Goal: Task Accomplishment & Management: Manage account settings

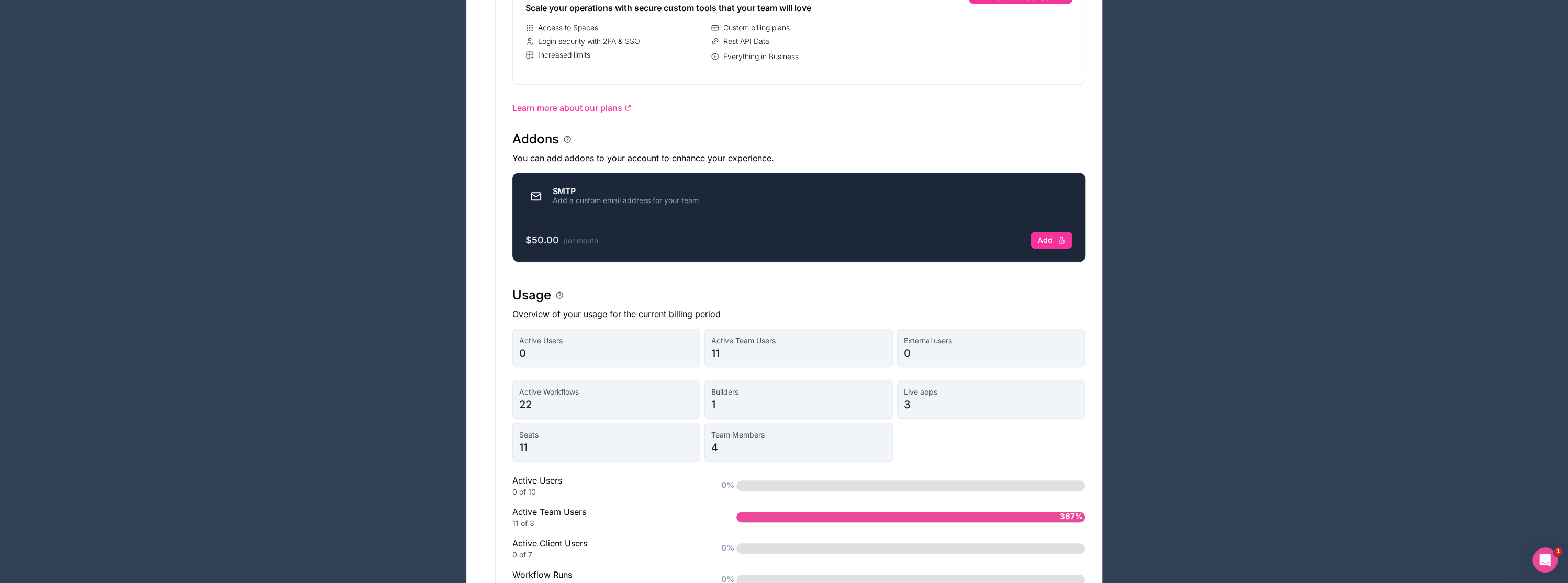
scroll to position [524, 0]
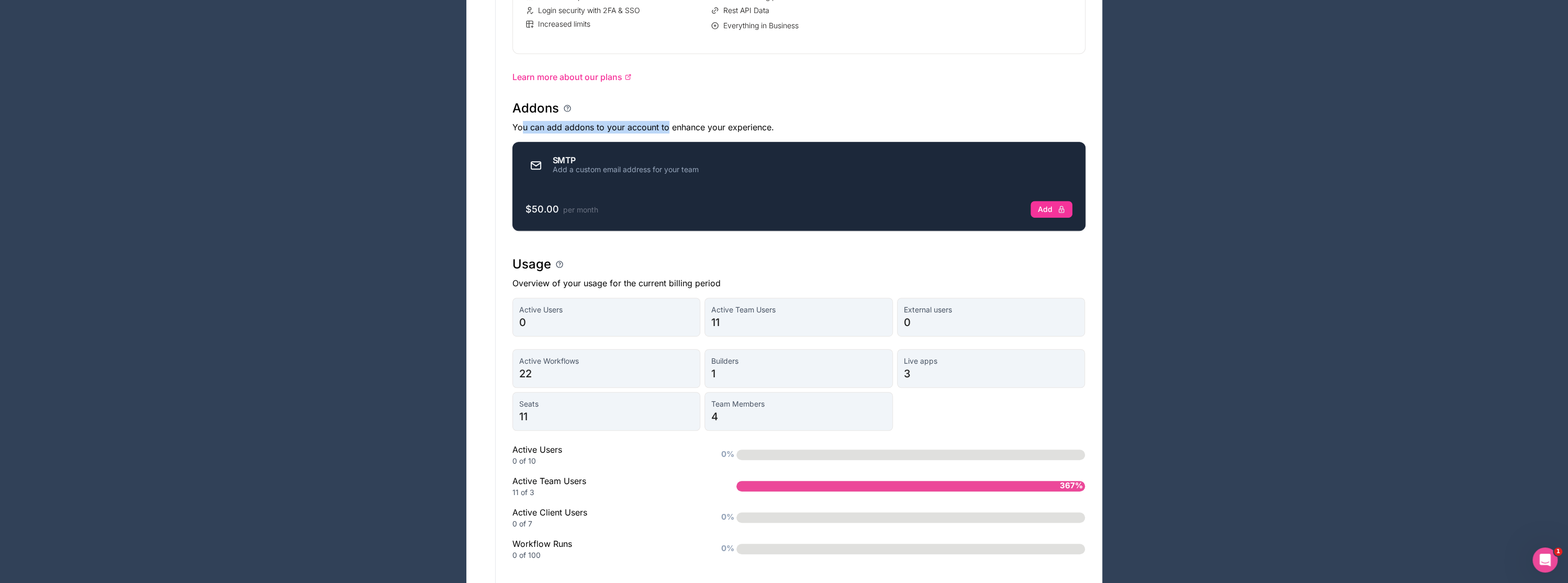
drag, startPoint x: 521, startPoint y: 137, endPoint x: 668, endPoint y: 140, distance: 147.0
click at [668, 134] on p "You can add addons to your account to enhance your experience." at bounding box center [799, 127] width 573 height 13
click at [637, 266] on div "Usage" at bounding box center [799, 264] width 573 height 17
drag, startPoint x: 583, startPoint y: 290, endPoint x: 637, endPoint y: 288, distance: 54.0
click at [637, 288] on p "Overview of your usage for the current billing period" at bounding box center [799, 283] width 573 height 13
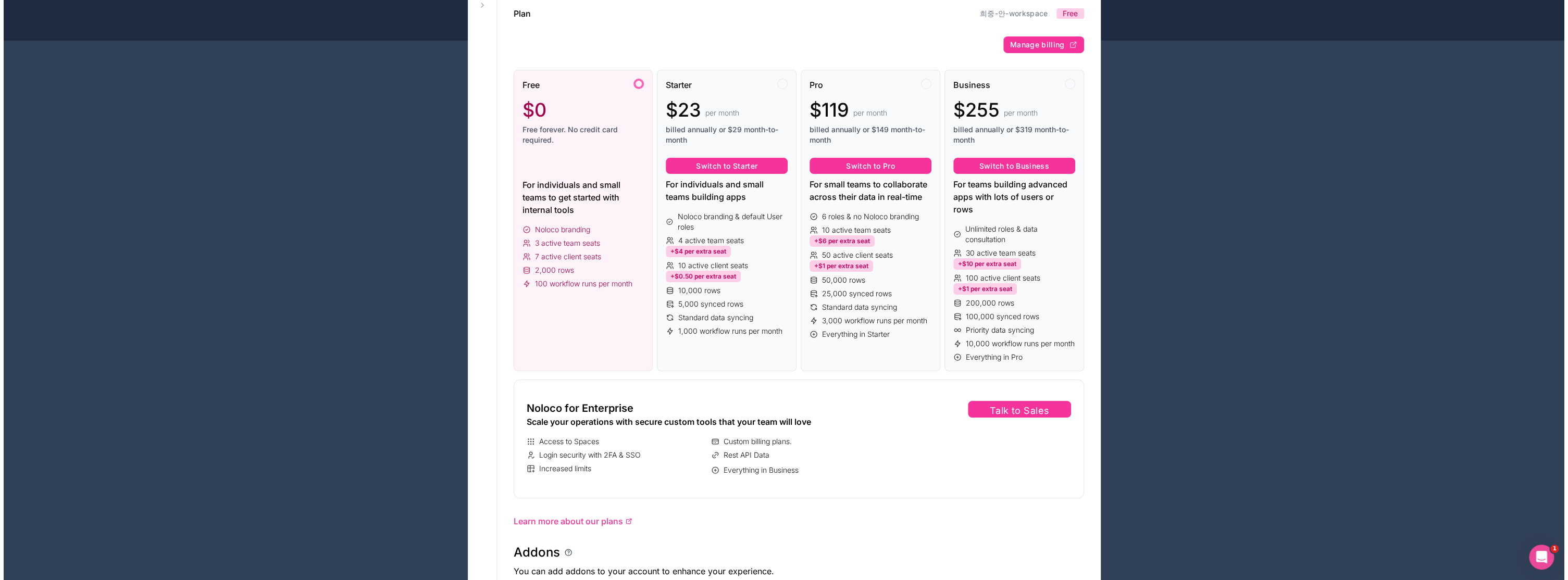
scroll to position [0, 0]
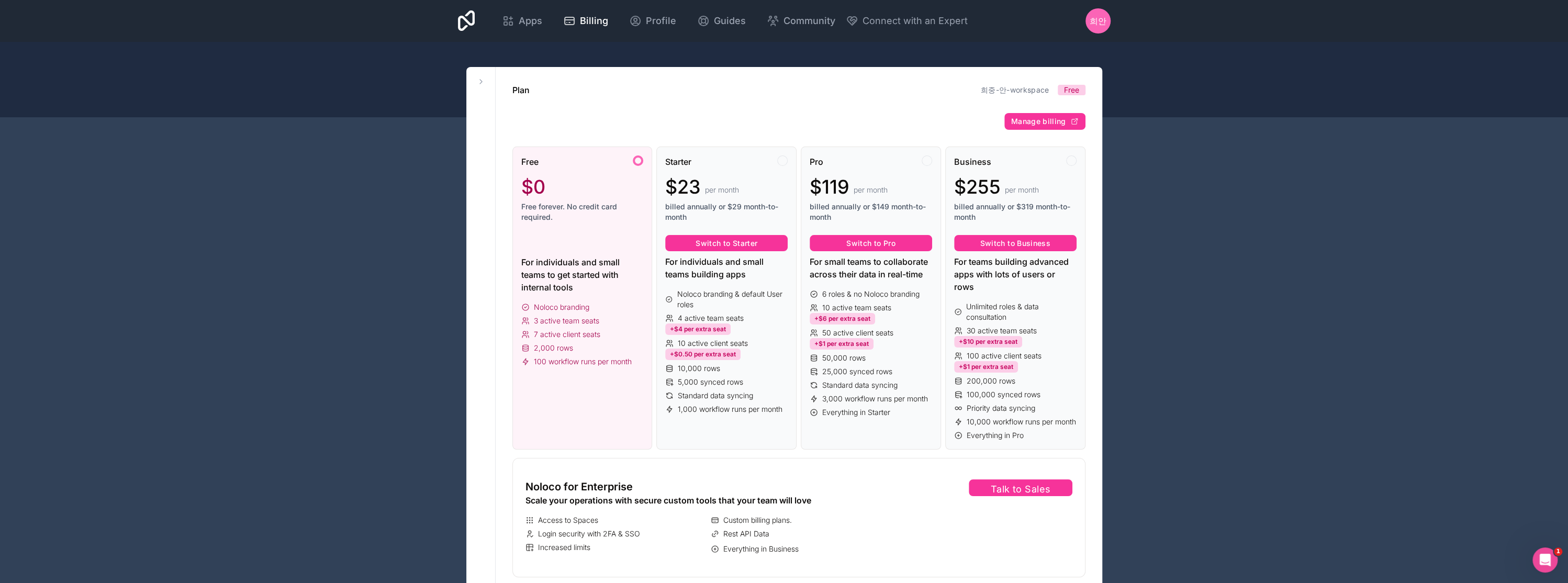
click at [1101, 19] on span "희안" at bounding box center [1097, 21] width 17 height 13
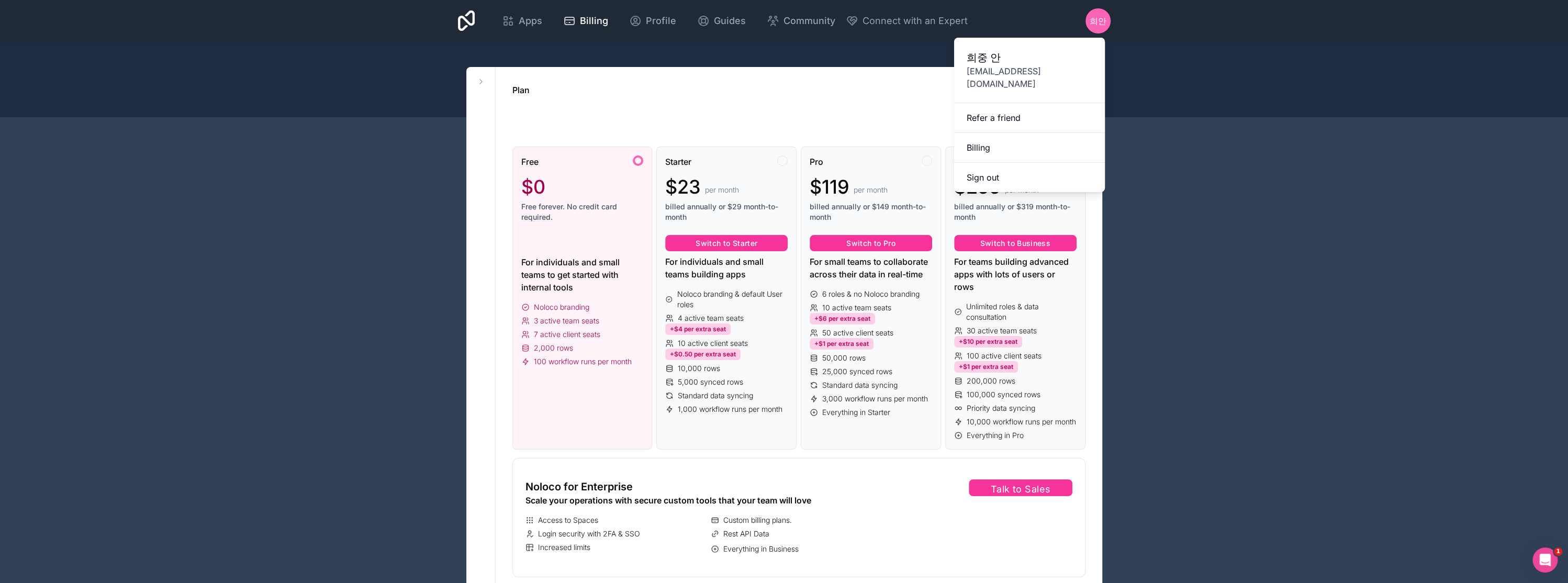
click at [1028, 167] on button "Sign out" at bounding box center [1029, 177] width 150 height 30
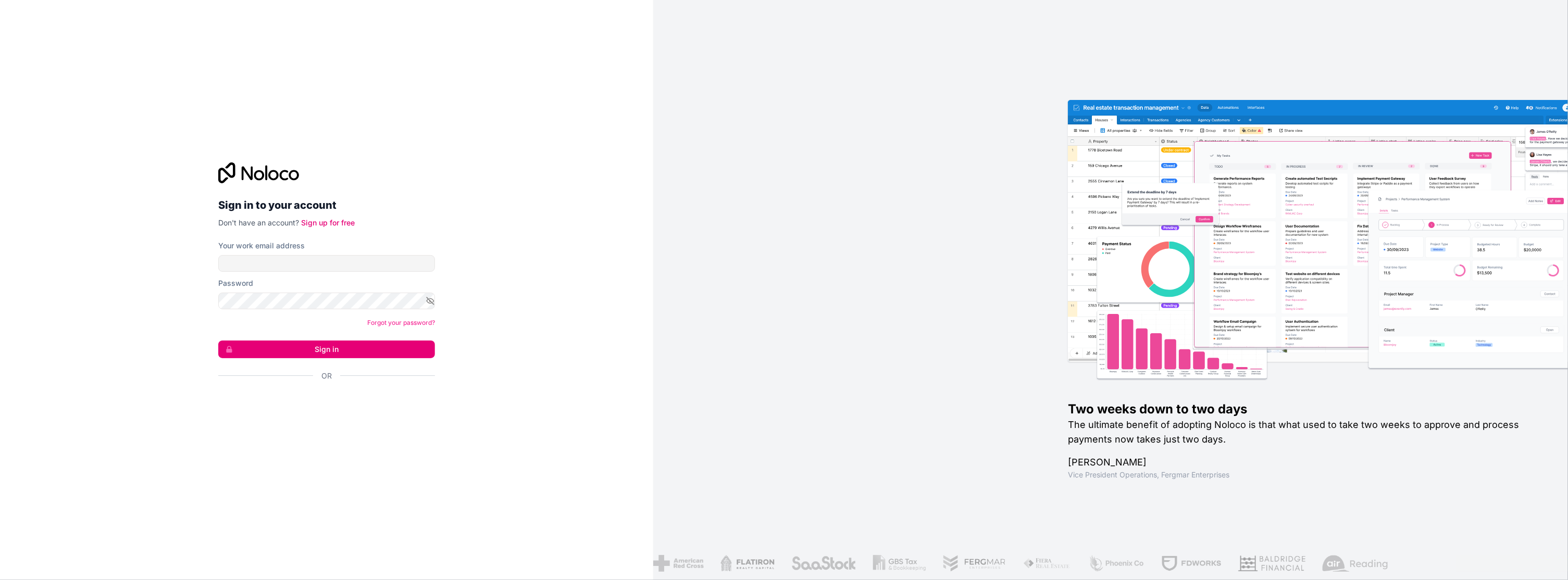
drag, startPoint x: 969, startPoint y: 185, endPoint x: 883, endPoint y: 184, distance: 86.0
click at [969, 185] on div "Two weeks down to two days The ultimate benefit of adopting Noloco is that what…" at bounding box center [1111, 290] width 915 height 580
